Goal: Task Accomplishment & Management: Use online tool/utility

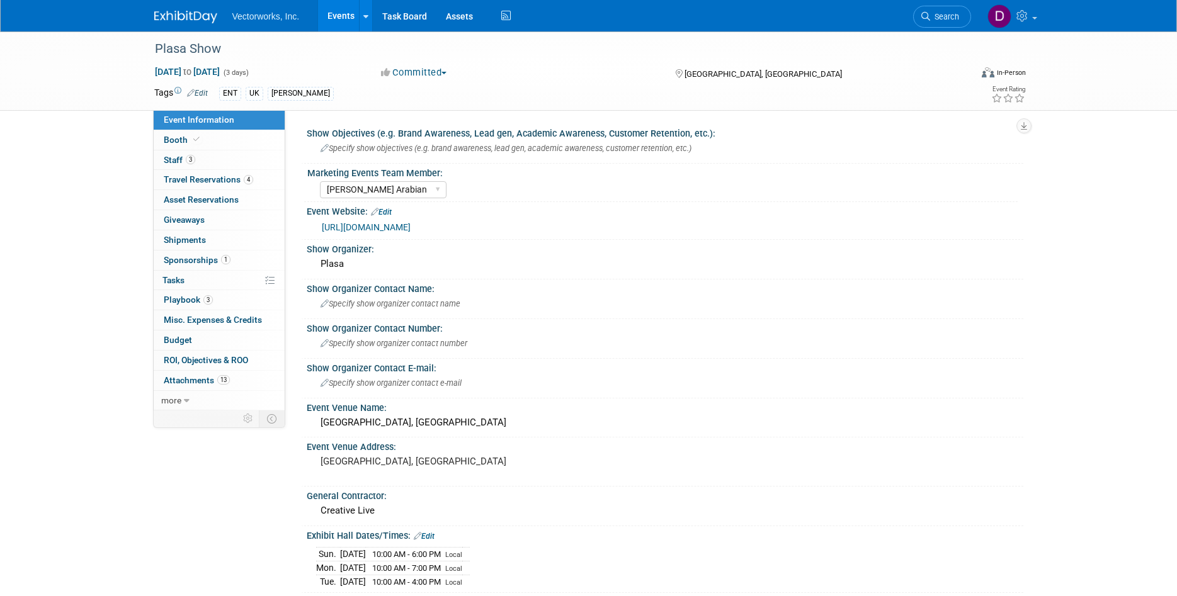
select select "Tania Arabian"
click at [463, 22] on link "Assets" at bounding box center [459, 15] width 46 height 31
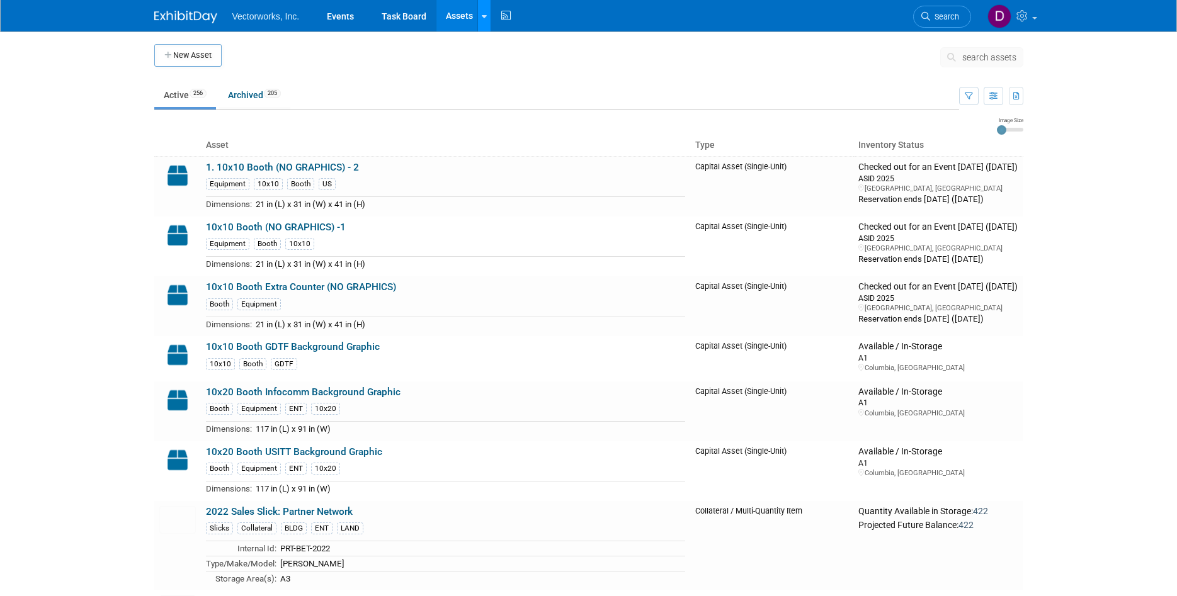
click at [480, 16] on link at bounding box center [483, 15] width 13 height 31
click at [508, 60] on link "Search Assets" at bounding box center [533, 63] width 111 height 18
click at [973, 53] on span "search assets" at bounding box center [989, 57] width 54 height 10
click at [973, 59] on span "search assets" at bounding box center [989, 57] width 54 height 10
click at [964, 55] on span "search assets" at bounding box center [989, 57] width 54 height 10
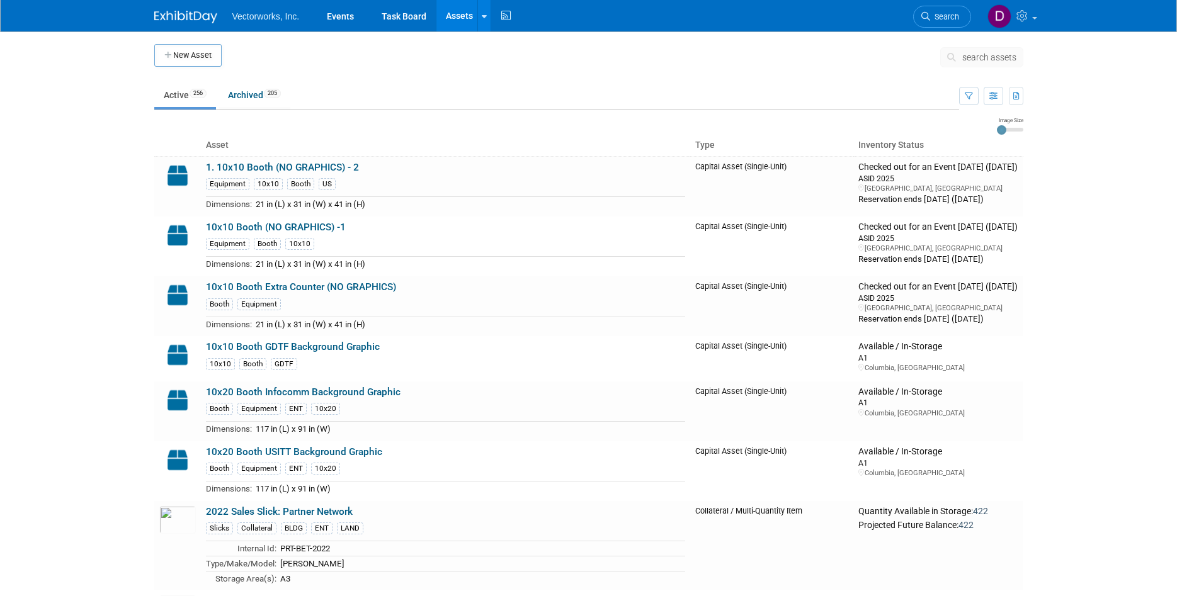
click at [967, 62] on span "search assets" at bounding box center [989, 57] width 54 height 10
click at [952, 59] on icon at bounding box center [953, 57] width 13 height 9
click at [974, 57] on span "search assets" at bounding box center [989, 57] width 54 height 10
click at [971, 56] on span "search assets" at bounding box center [989, 57] width 54 height 10
click at [479, 15] on link at bounding box center [483, 15] width 13 height 31
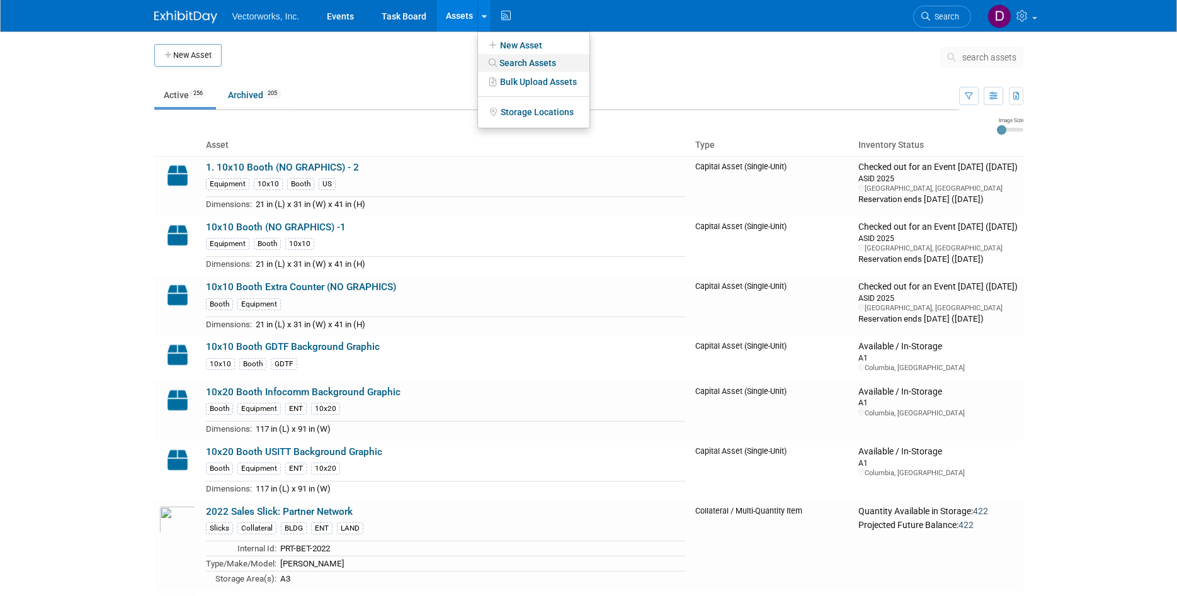
click at [522, 64] on link "Search Assets" at bounding box center [533, 63] width 111 height 18
click at [970, 56] on span "search assets" at bounding box center [989, 57] width 54 height 10
click at [977, 54] on span "search assets" at bounding box center [989, 57] width 54 height 10
drag, startPoint x: 947, startPoint y: 38, endPoint x: 945, endPoint y: 58, distance: 19.6
click at [945, 58] on body "Vectorworks, Inc. Events Task Board Assets New Asset Search Assets Bulk Upload …" at bounding box center [588, 298] width 1177 height 596
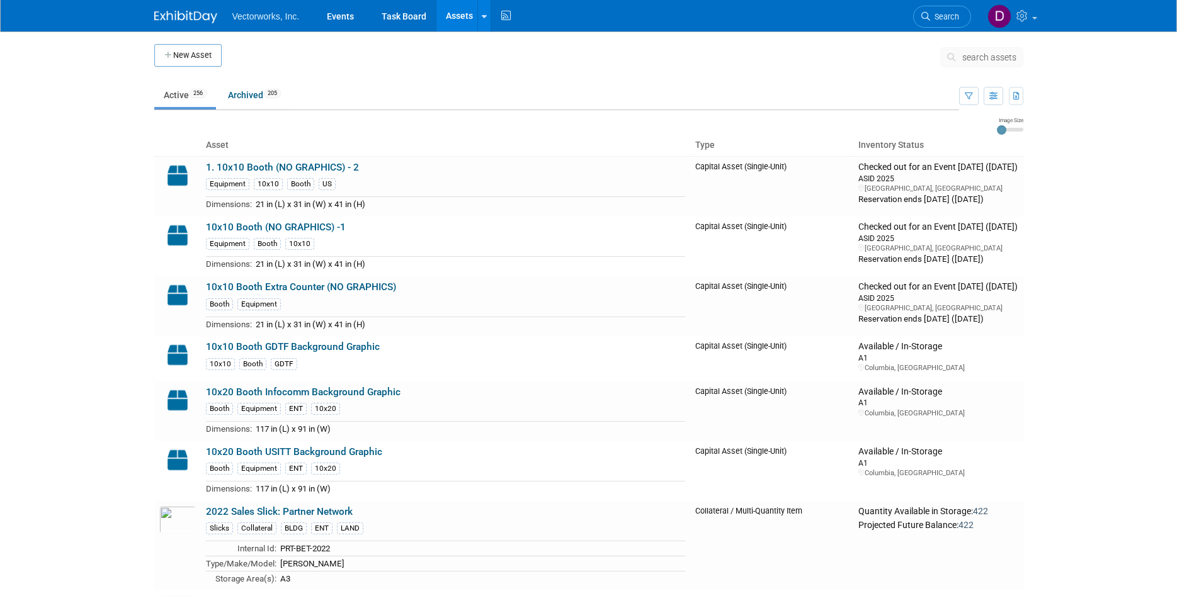
drag, startPoint x: 946, startPoint y: 60, endPoint x: 947, endPoint y: 48, distance: 11.4
click at [947, 47] on button "search assets" at bounding box center [981, 57] width 83 height 20
click at [947, 48] on button "search assets" at bounding box center [981, 57] width 83 height 20
click at [948, 49] on button "search assets" at bounding box center [981, 57] width 83 height 20
click at [949, 51] on button "search assets" at bounding box center [981, 57] width 83 height 20
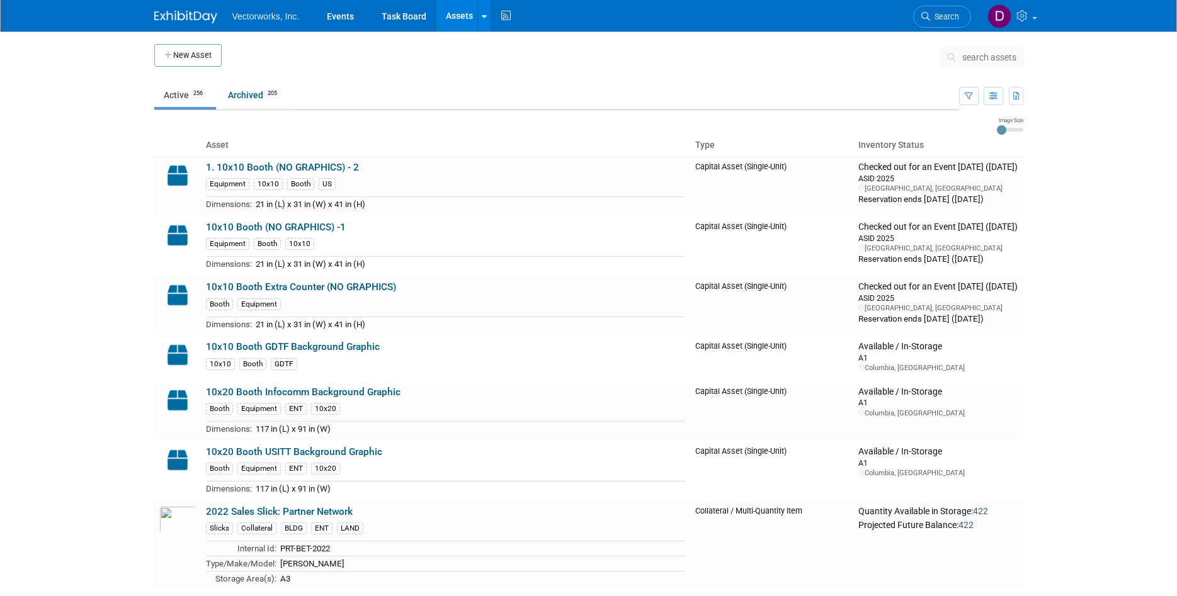
click at [992, 58] on span "search assets" at bounding box center [989, 57] width 54 height 10
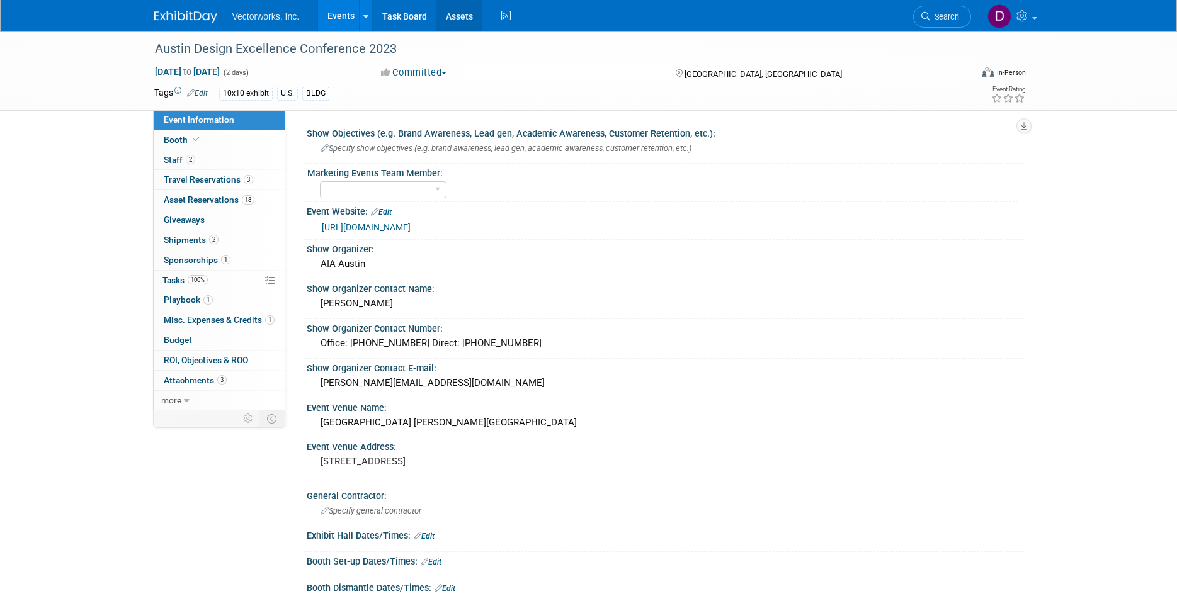
click at [472, 16] on link "Assets" at bounding box center [459, 15] width 46 height 31
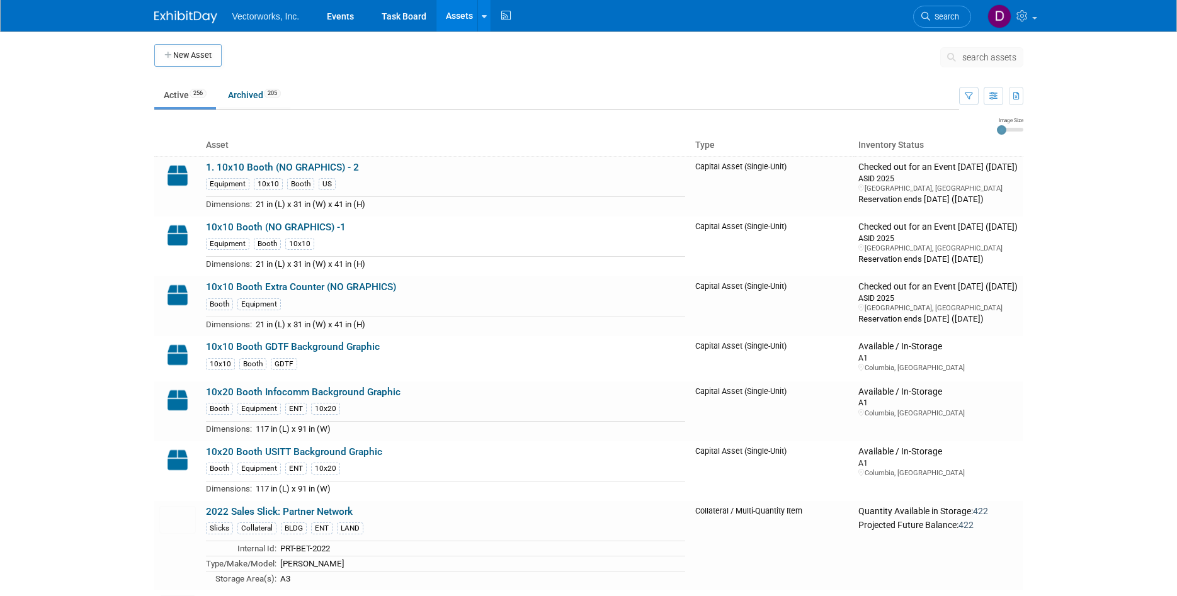
click at [994, 55] on span "search assets" at bounding box center [989, 57] width 54 height 10
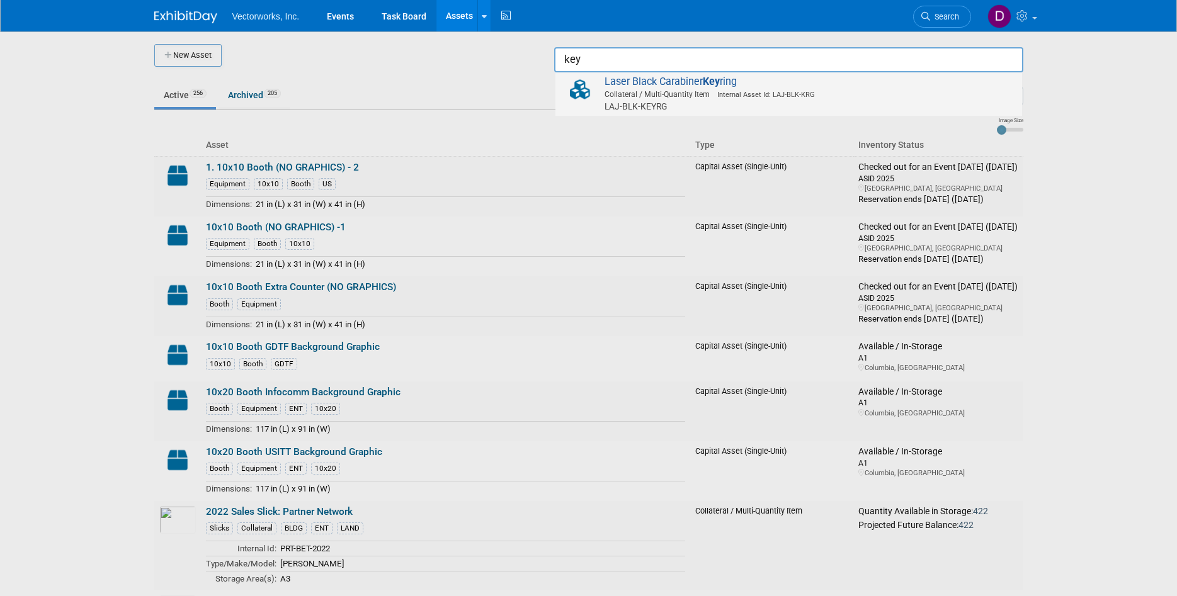
click at [737, 84] on span "Laser Black Carabiner Key ring Collateral / Multi-Quantity Item Internal Asset …" at bounding box center [789, 94] width 454 height 37
type input "Laser Black Carabiner Keyring"
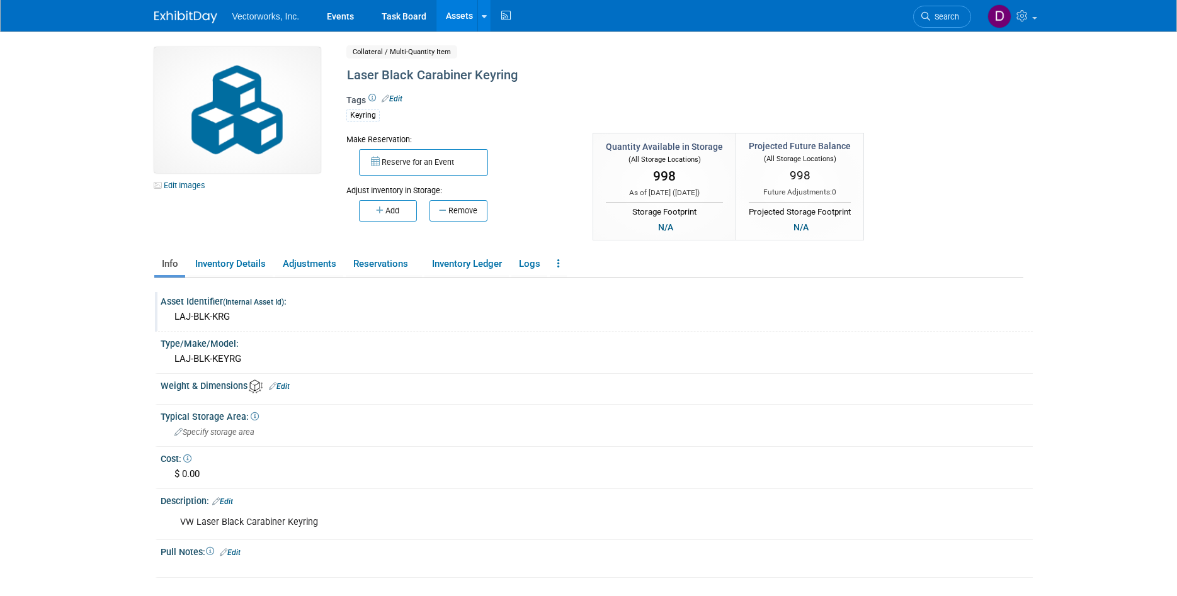
drag, startPoint x: 240, startPoint y: 320, endPoint x: 167, endPoint y: 314, distance: 72.6
click at [167, 314] on div "LAJ-BLK-KRG" at bounding box center [597, 317] width 872 height 21
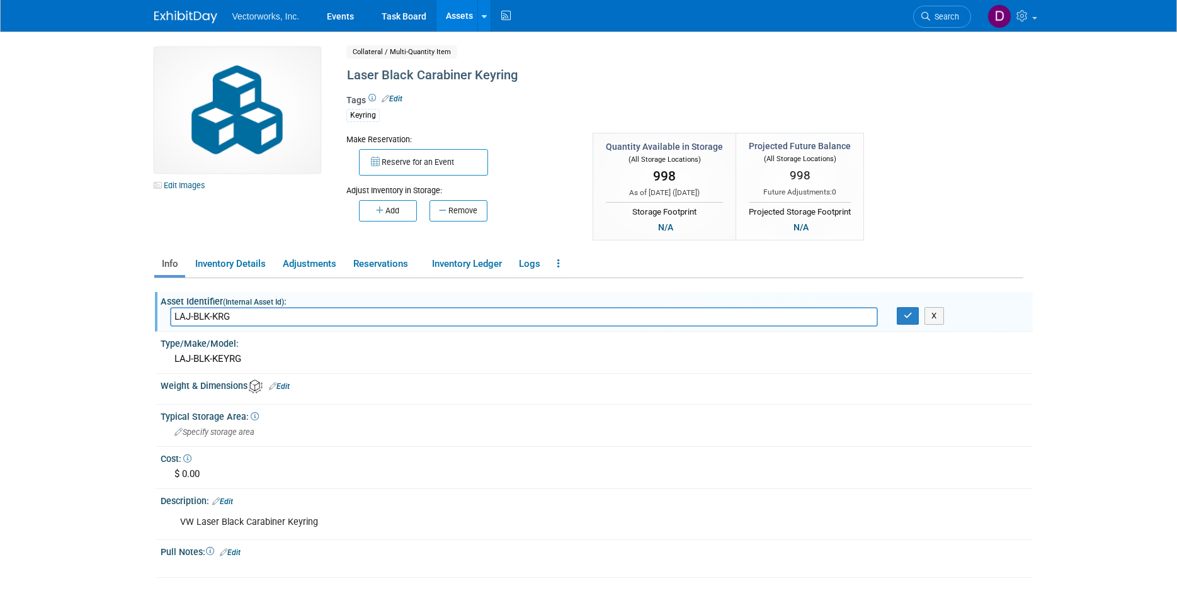
drag, startPoint x: 239, startPoint y: 326, endPoint x: 173, endPoint y: 312, distance: 67.6
click at [169, 312] on div "LAJ-BLK-KRG" at bounding box center [524, 317] width 727 height 20
click at [291, 304] on div "Asset Identifier (Internal Asset Id) :" at bounding box center [597, 300] width 872 height 16
drag, startPoint x: 269, startPoint y: 321, endPoint x: 170, endPoint y: 311, distance: 99.3
click at [170, 311] on input "LAJ-BLK-KRG" at bounding box center [524, 317] width 708 height 20
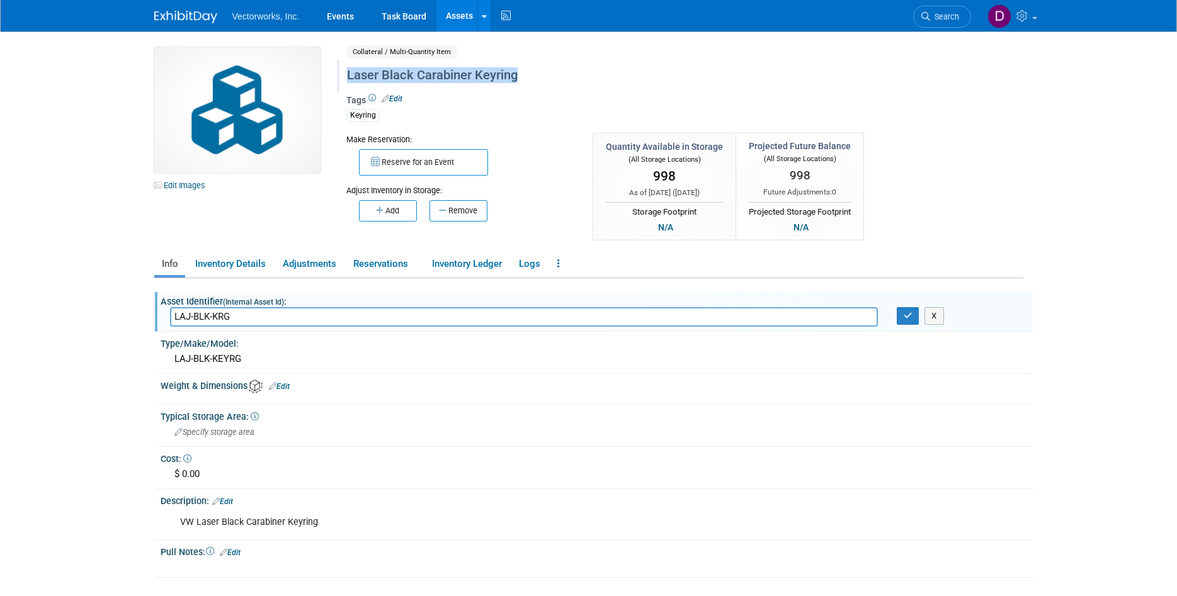
drag, startPoint x: 523, startPoint y: 78, endPoint x: 346, endPoint y: 72, distance: 177.1
click at [346, 72] on div "Laser Black Carabiner Keyring" at bounding box center [631, 75] width 577 height 23
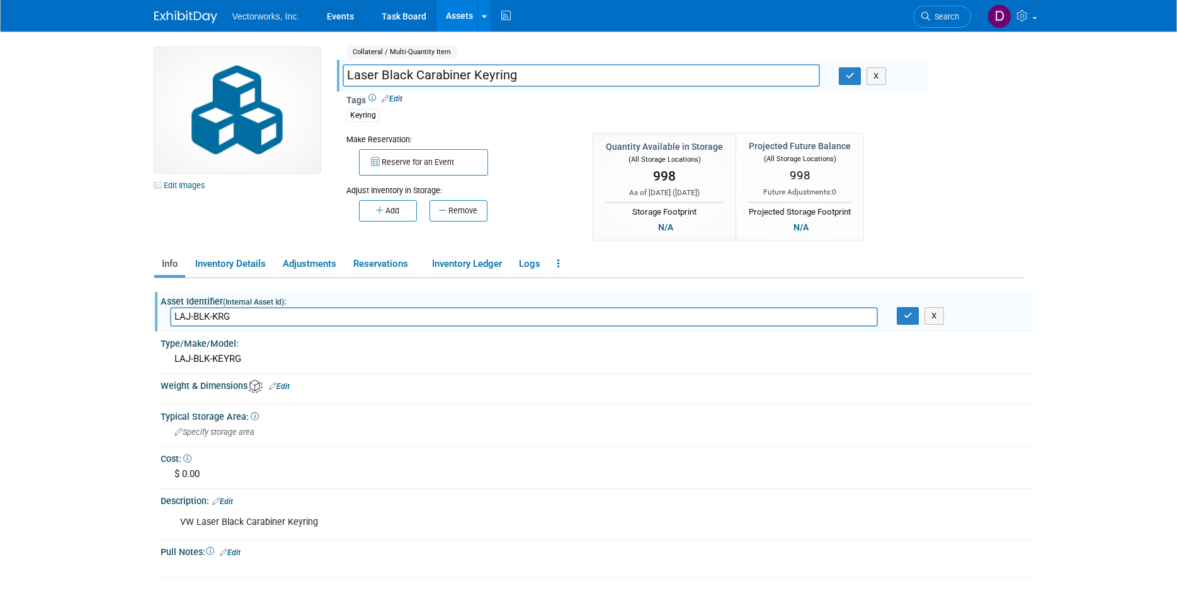
drag, startPoint x: 343, startPoint y: 77, endPoint x: 518, endPoint y: 83, distance: 174.5
click at [518, 83] on input "Laser Black Carabiner Keyring" at bounding box center [581, 75] width 477 height 22
